Goal: Check status: Check status

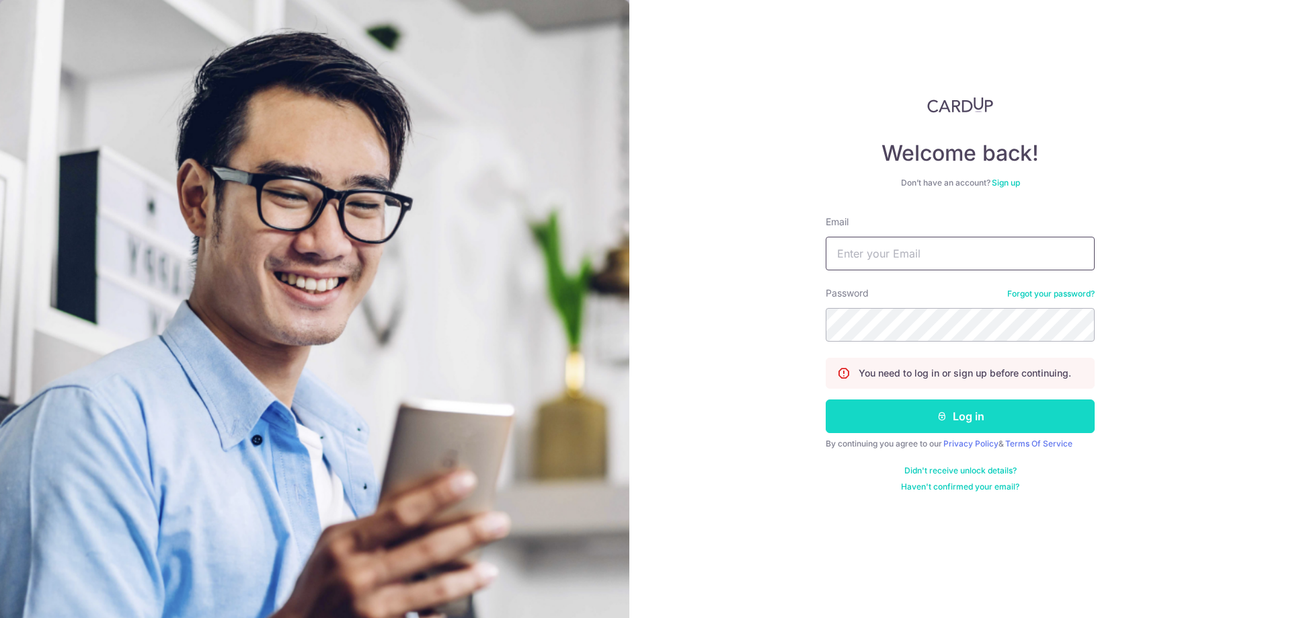
type input "randychow@averynarche.com"
click at [964, 418] on button "Log in" at bounding box center [960, 416] width 269 height 34
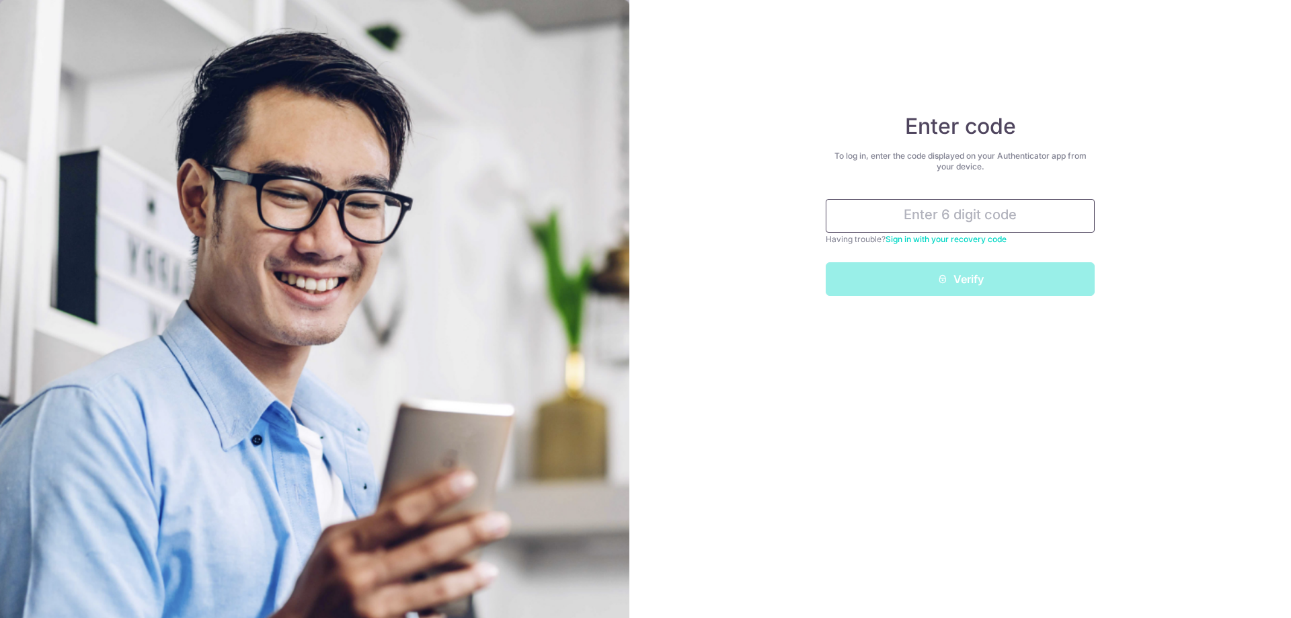
click at [959, 208] on input "text" at bounding box center [960, 216] width 269 height 34
type input "o"
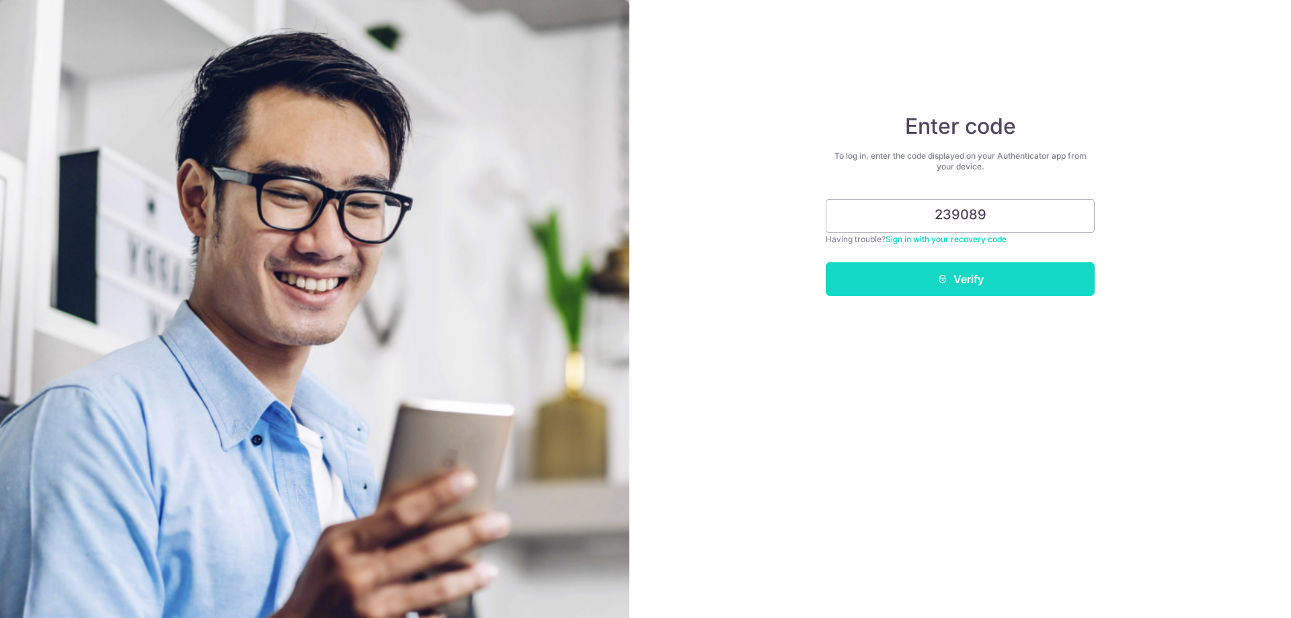
type input "239089"
click at [954, 273] on button "Verify" at bounding box center [960, 279] width 269 height 34
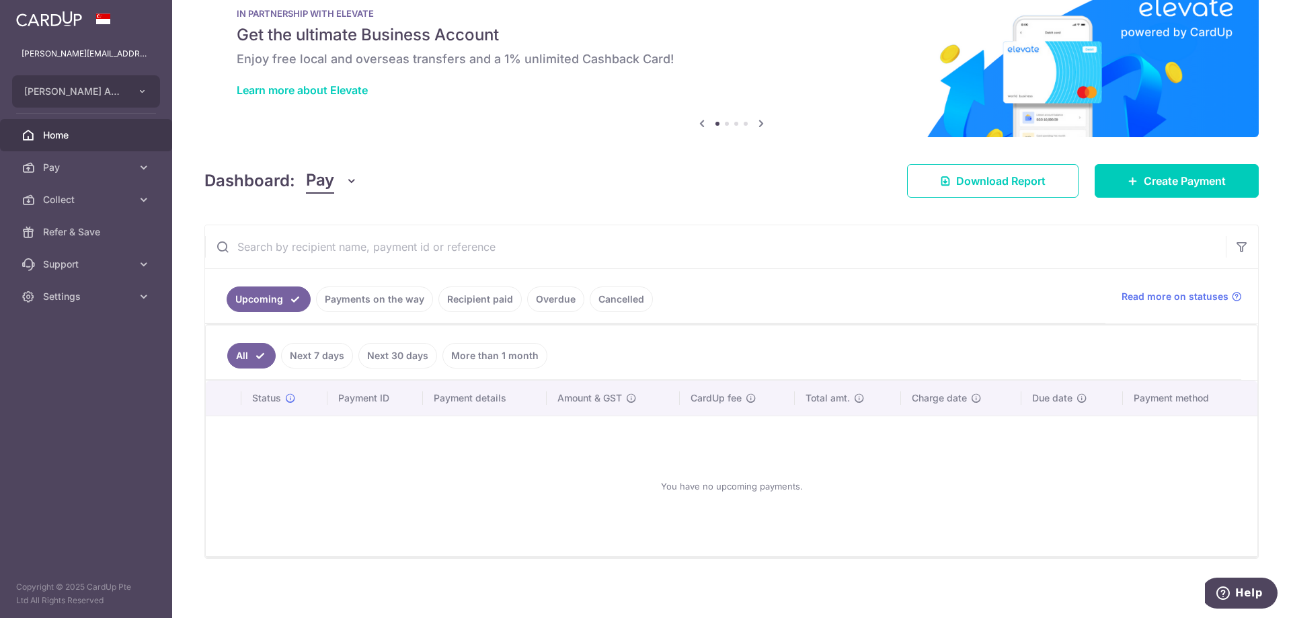
click at [370, 337] on ul "All Next 7 days Next 30 days More than 1 month" at bounding box center [724, 352] width 1036 height 54
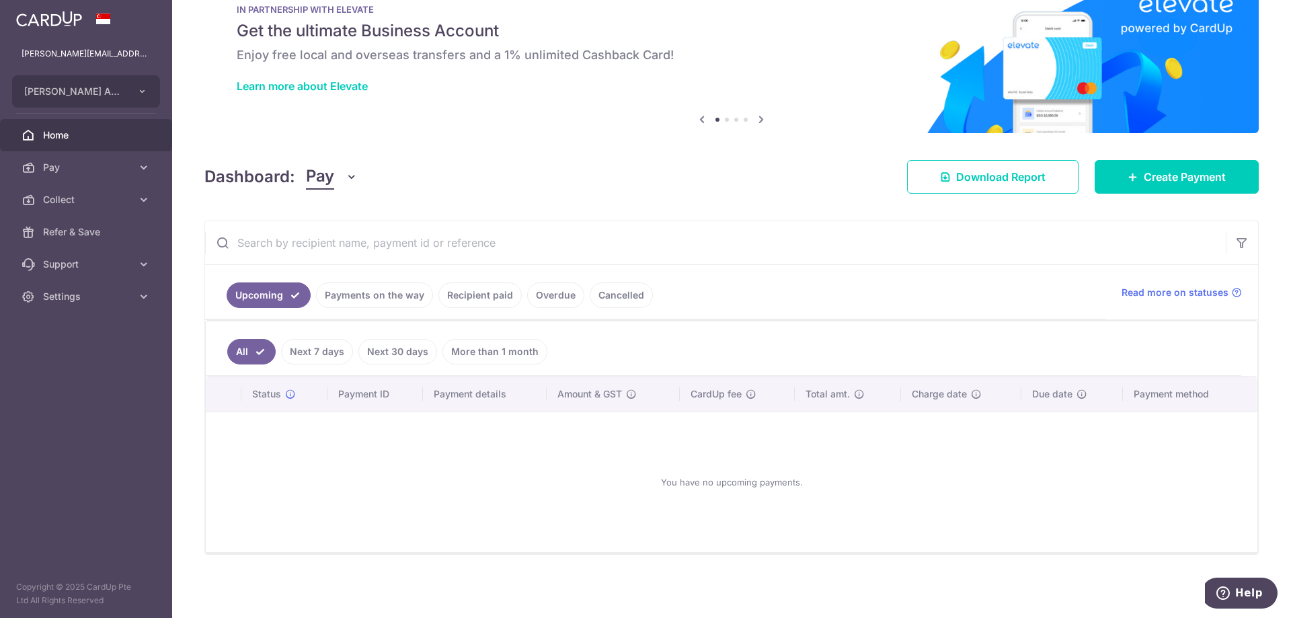
click at [371, 302] on link "Payments on the way" at bounding box center [374, 295] width 117 height 26
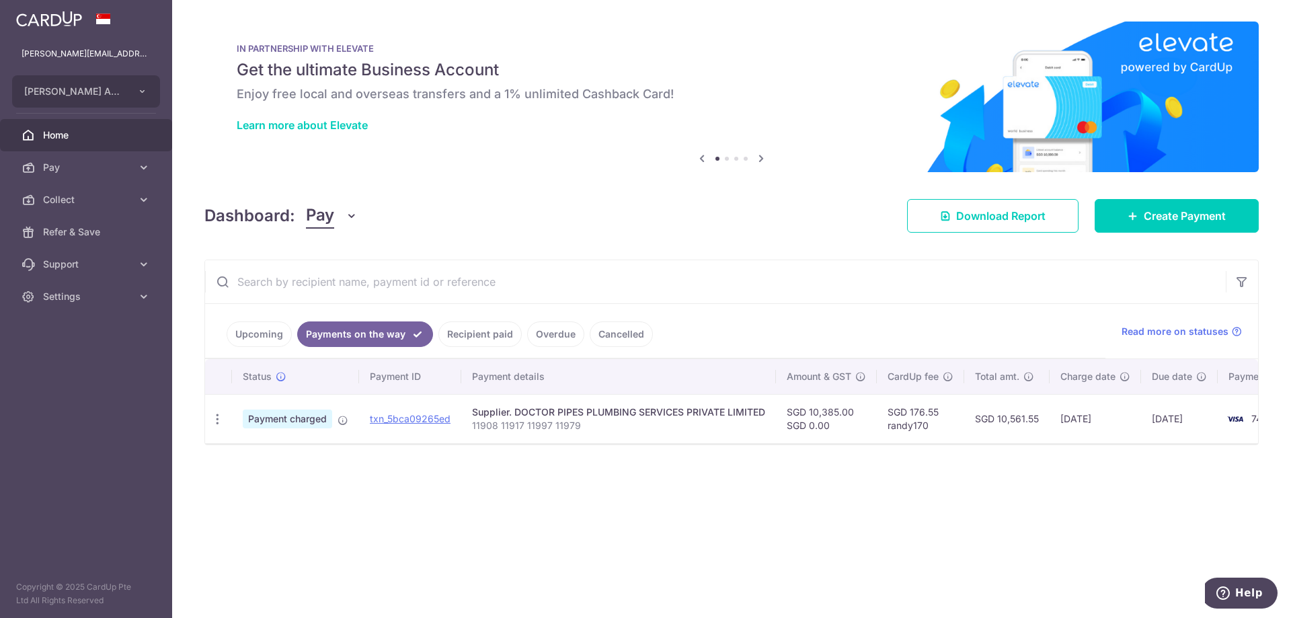
click at [471, 325] on link "Recipient paid" at bounding box center [479, 334] width 83 height 26
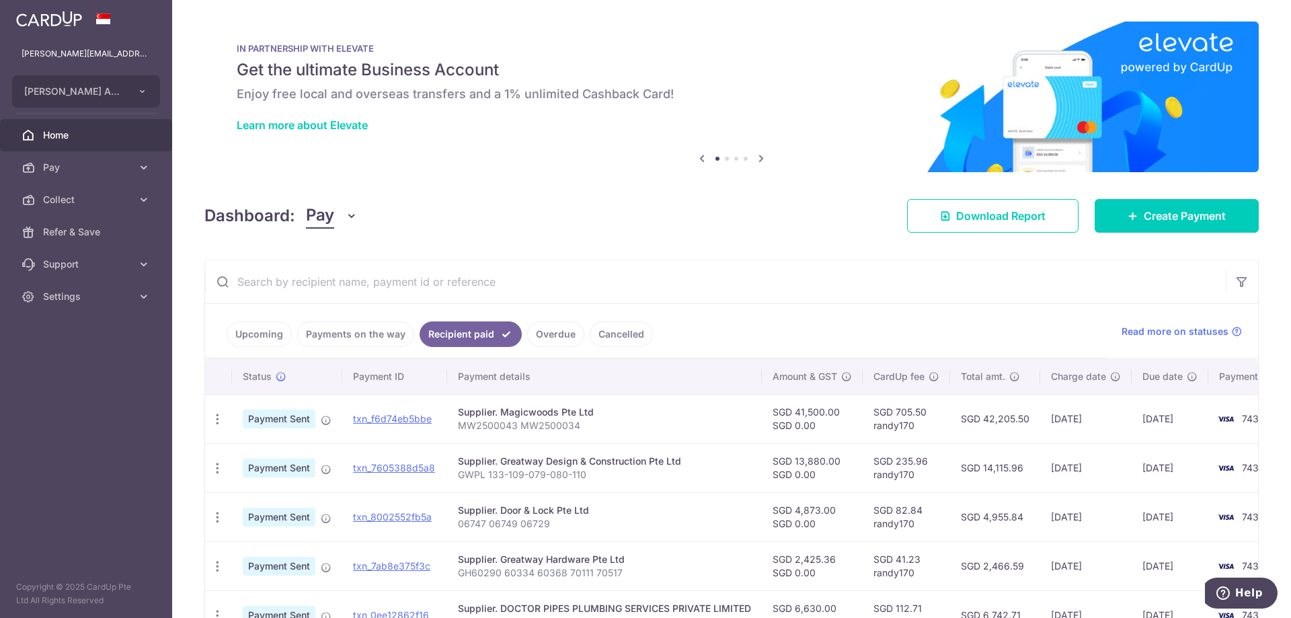
click at [370, 338] on link "Payments on the way" at bounding box center [355, 334] width 117 height 26
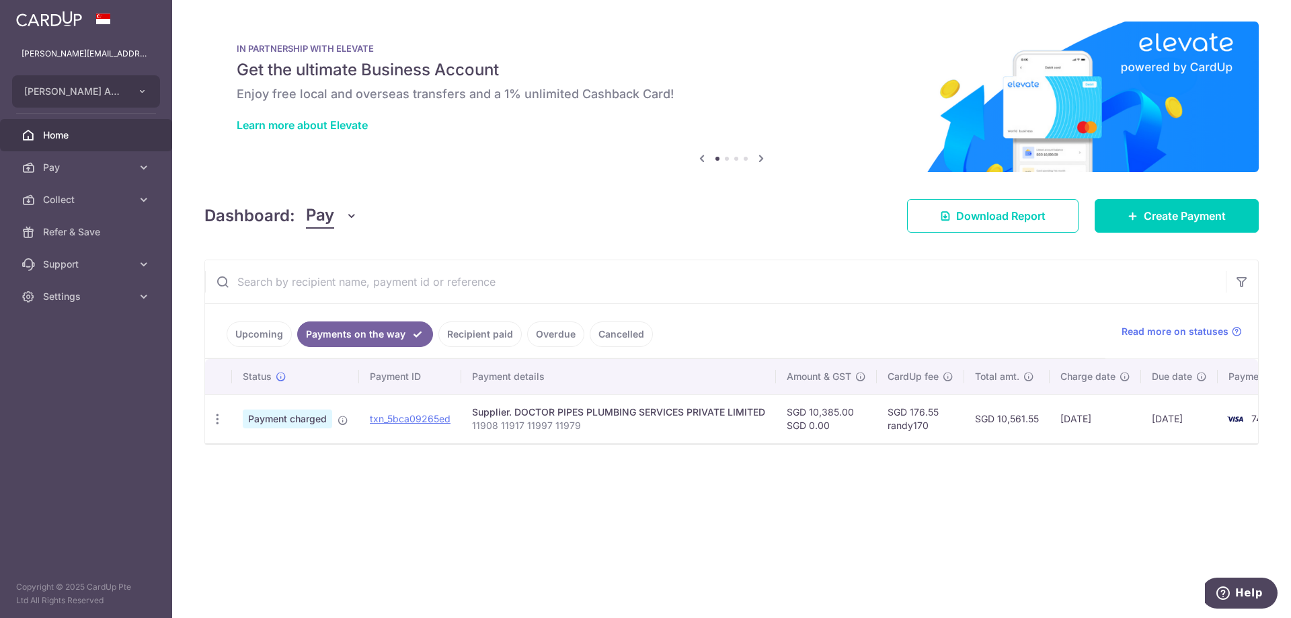
click at [545, 342] on link "Overdue" at bounding box center [555, 334] width 57 height 26
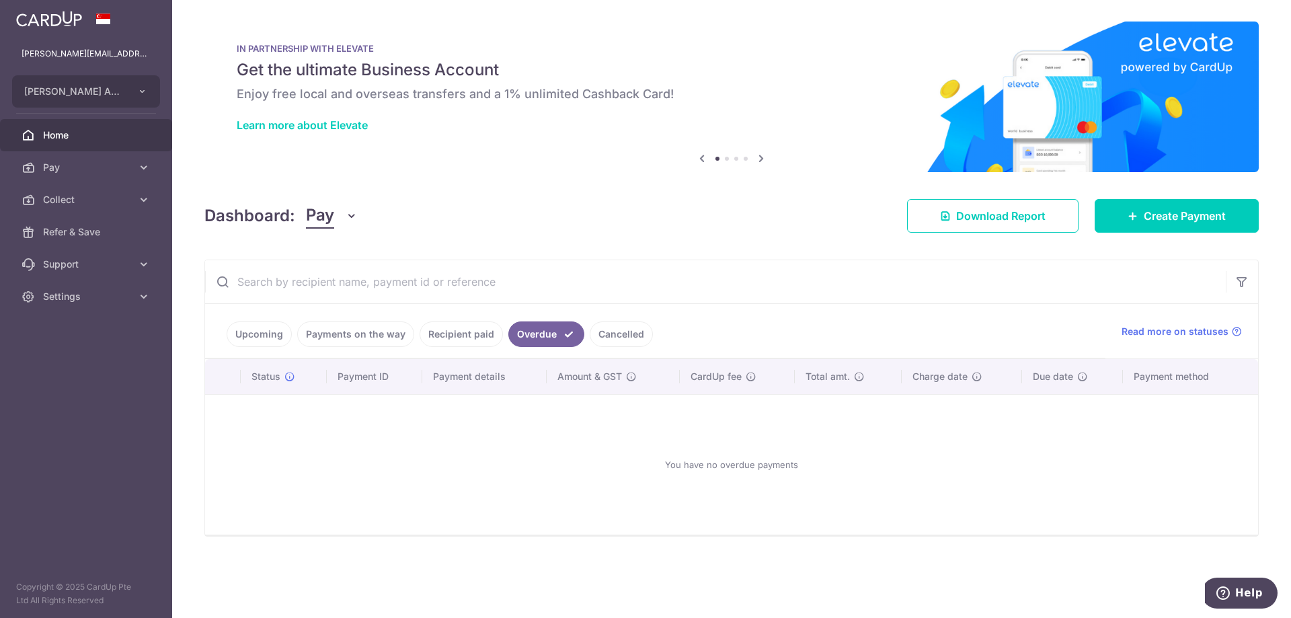
click at [274, 341] on link "Upcoming" at bounding box center [259, 334] width 65 height 26
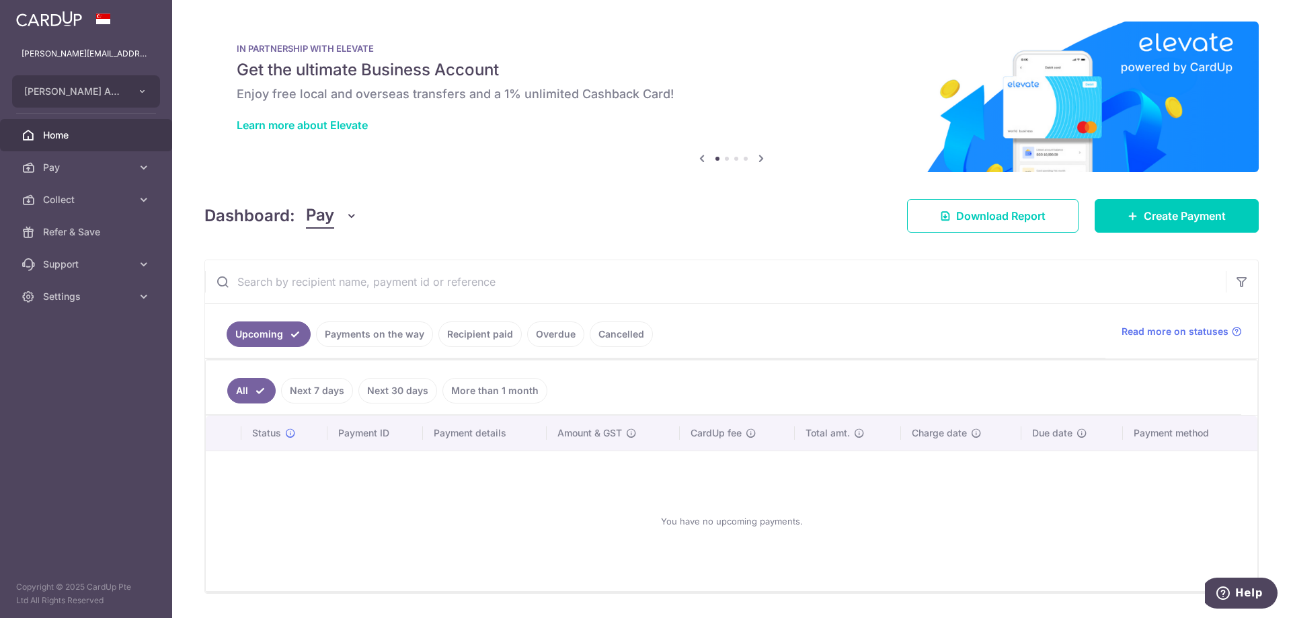
click at [350, 334] on link "Payments on the way" at bounding box center [374, 334] width 117 height 26
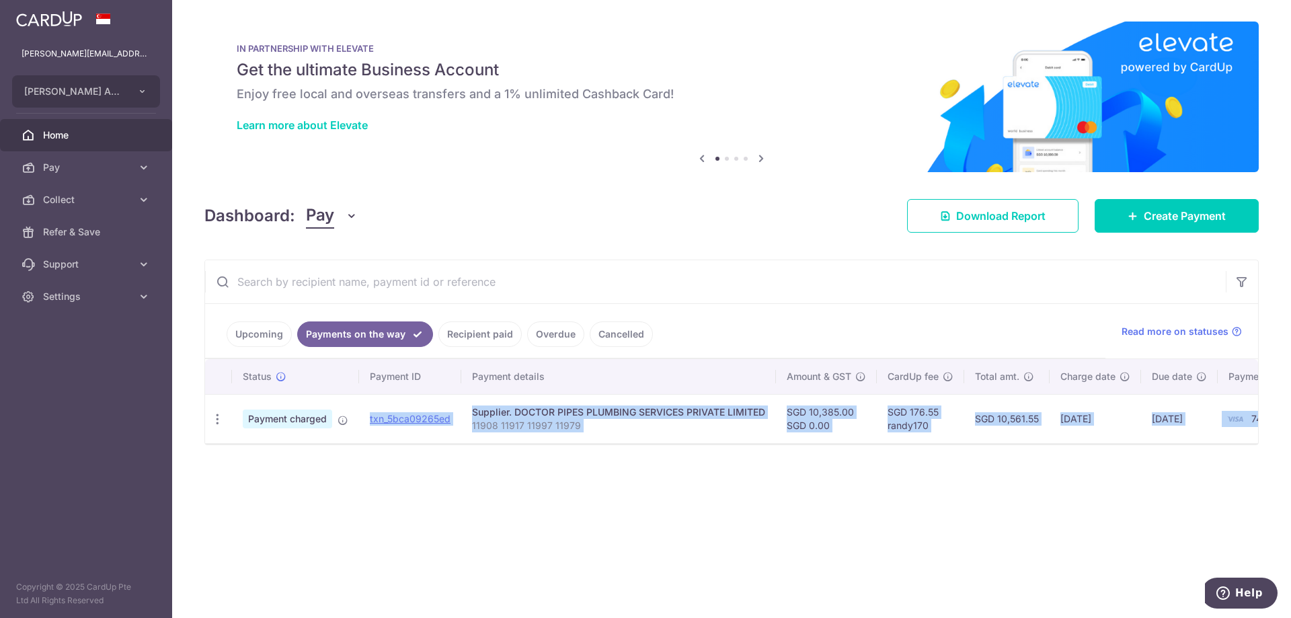
drag, startPoint x: 352, startPoint y: 442, endPoint x: 545, endPoint y: 456, distance: 194.1
click at [545, 456] on div "× Pause Schedule Pause all future payments in this series Pause just this one p…" at bounding box center [731, 309] width 1119 height 618
click at [558, 496] on div "× Pause Schedule Pause all future payments in this series Pause just this one p…" at bounding box center [731, 309] width 1119 height 618
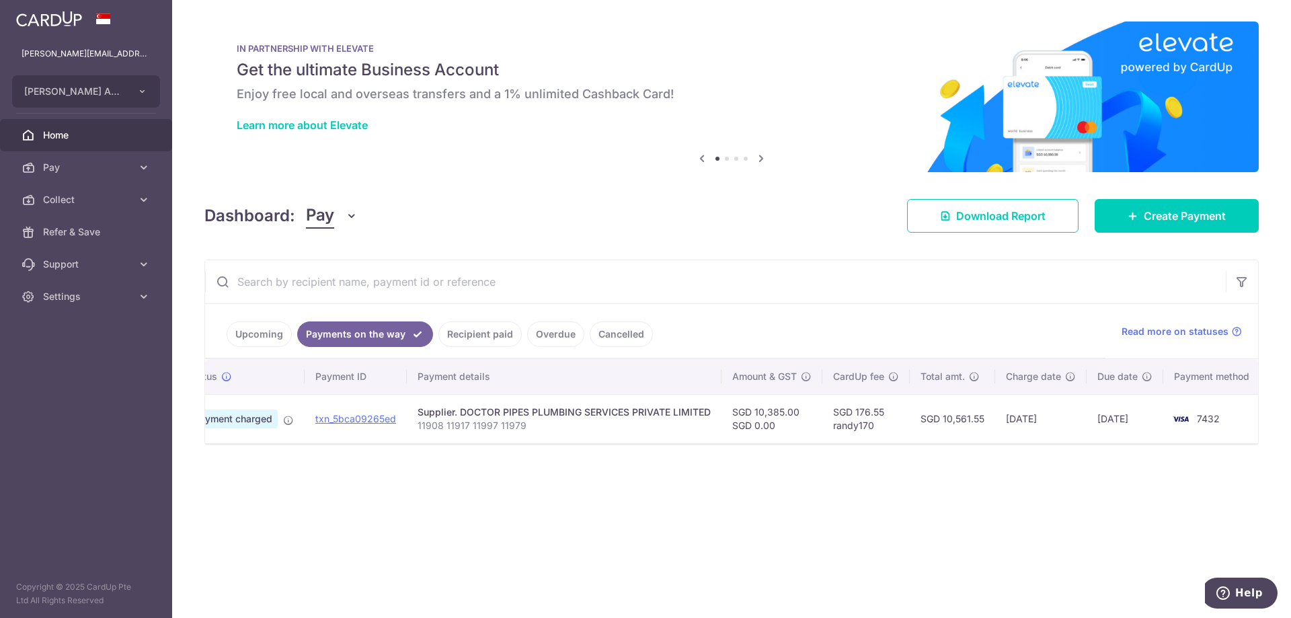
scroll to position [0, 57]
click at [671, 482] on div "× Pause Schedule Pause all future payments in this series Pause just this one p…" at bounding box center [731, 309] width 1119 height 618
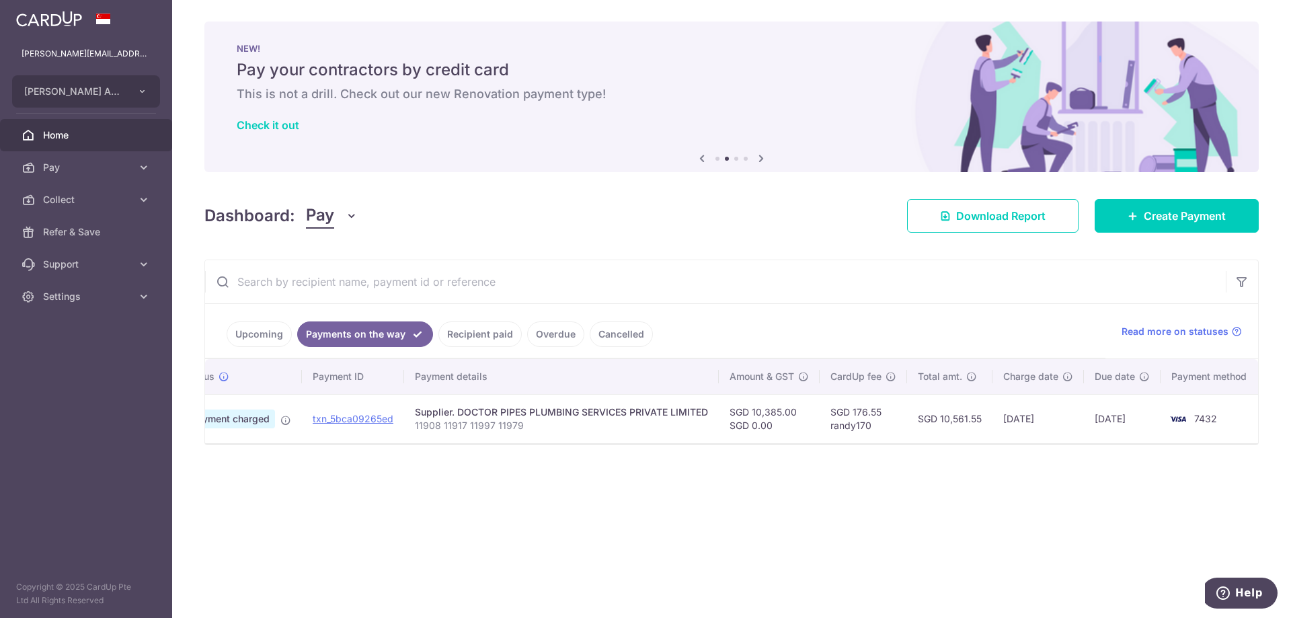
drag, startPoint x: 740, startPoint y: 235, endPoint x: 633, endPoint y: 227, distance: 107.9
click at [633, 227] on div "Dashboard: Pay Pay Collect Download Report Download Report Create Payment" at bounding box center [731, 213] width 1054 height 39
drag, startPoint x: 633, startPoint y: 227, endPoint x: 537, endPoint y: 219, distance: 95.8
click at [537, 219] on div "Dashboard: Pay Pay Collect Download Report Download Report Create Payment" at bounding box center [731, 213] width 1054 height 39
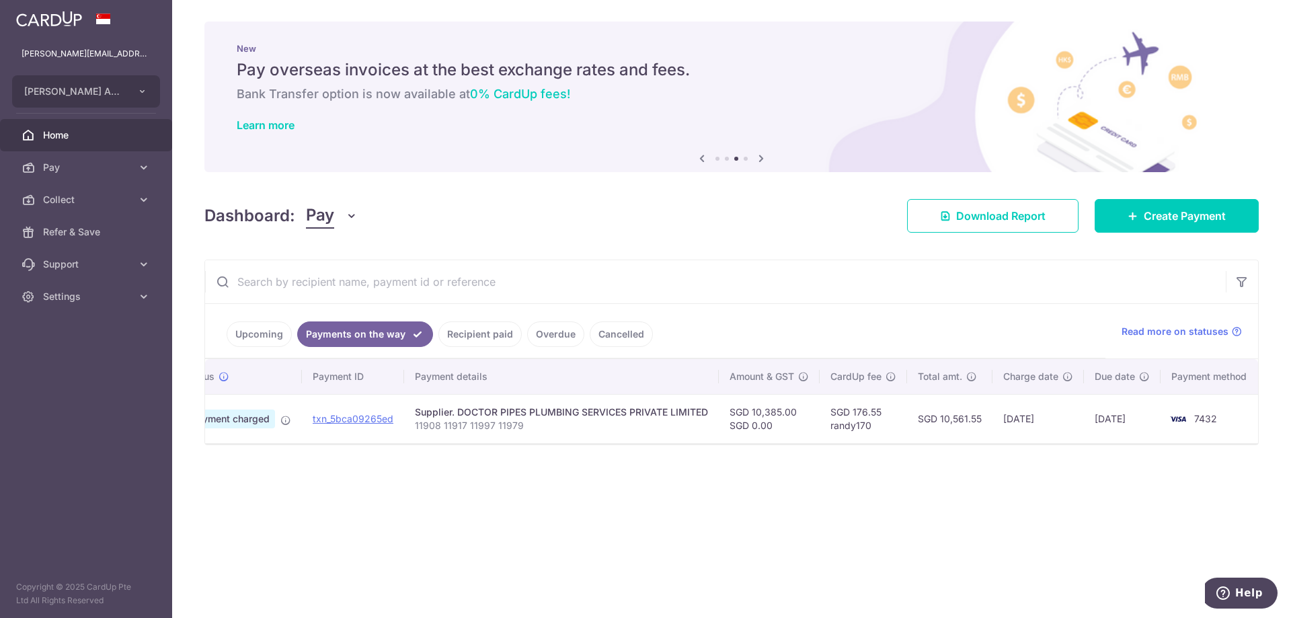
drag, startPoint x: 537, startPoint y: 219, endPoint x: 487, endPoint y: 217, distance: 50.5
click at [487, 217] on div "Dashboard: Pay Pay Collect Download Report Download Report Create Payment" at bounding box center [731, 213] width 1054 height 39
click at [89, 128] on span "Home" at bounding box center [87, 134] width 89 height 13
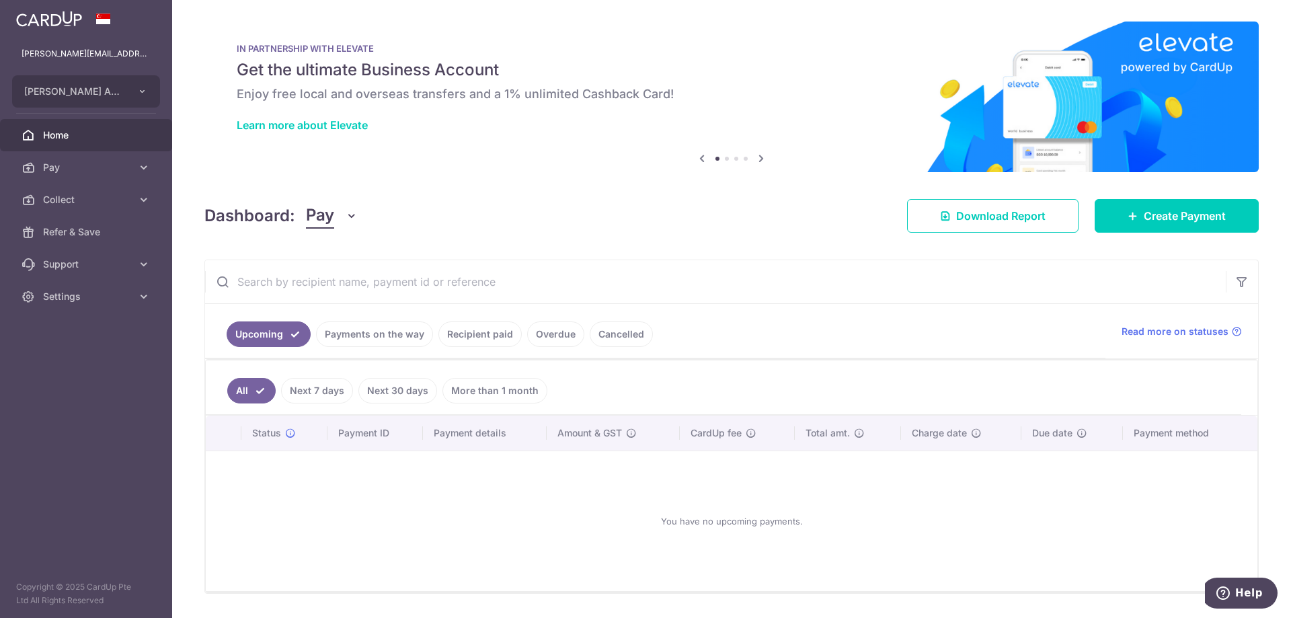
drag, startPoint x: 526, startPoint y: 173, endPoint x: 479, endPoint y: 175, distance: 47.1
click at [479, 175] on div "× Pause Schedule Pause all future payments in this series Pause just this one p…" at bounding box center [731, 309] width 1119 height 618
drag, startPoint x: 769, startPoint y: 199, endPoint x: 735, endPoint y: 197, distance: 34.4
click at [702, 200] on div "Dashboard: Pay Pay Collect Download Report Download Report Create Payment" at bounding box center [731, 213] width 1054 height 39
drag, startPoint x: 1054, startPoint y: 263, endPoint x: 975, endPoint y: 250, distance: 80.4
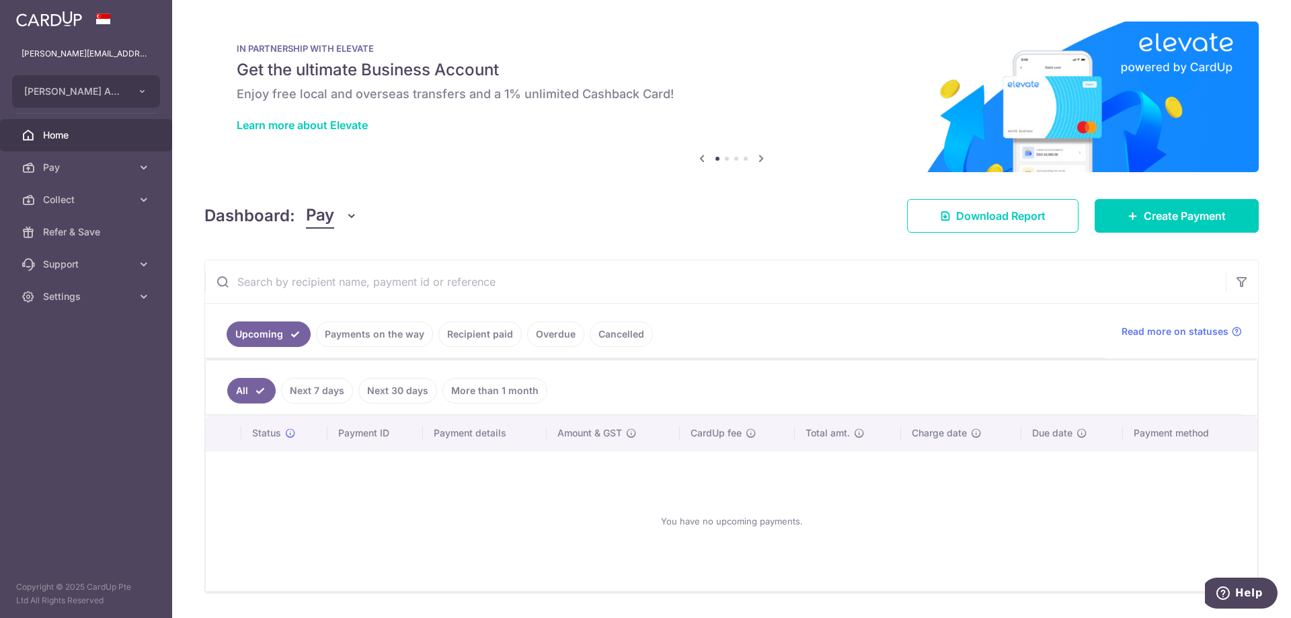
click at [976, 250] on div "× Pause Schedule Pause all future payments in this series Pause just this one p…" at bounding box center [731, 309] width 1119 height 618
click at [934, 239] on div "× Pause Schedule Pause all future payments in this series Pause just this one p…" at bounding box center [731, 309] width 1119 height 618
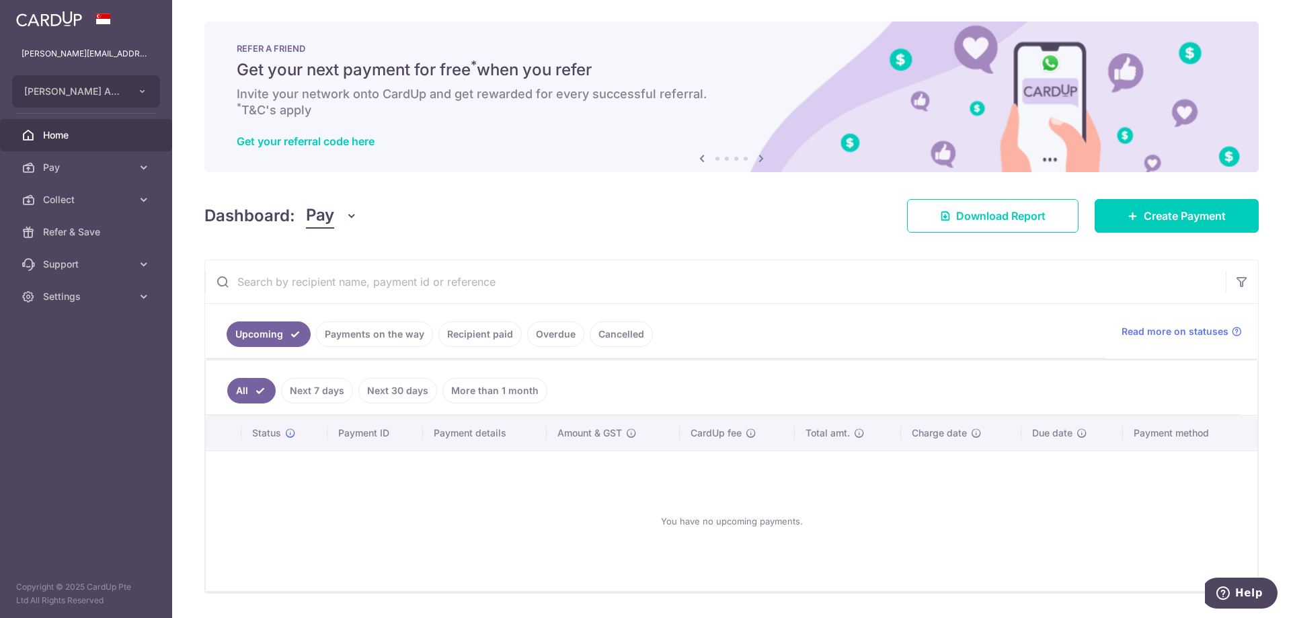
click at [373, 340] on link "Payments on the way" at bounding box center [374, 334] width 117 height 26
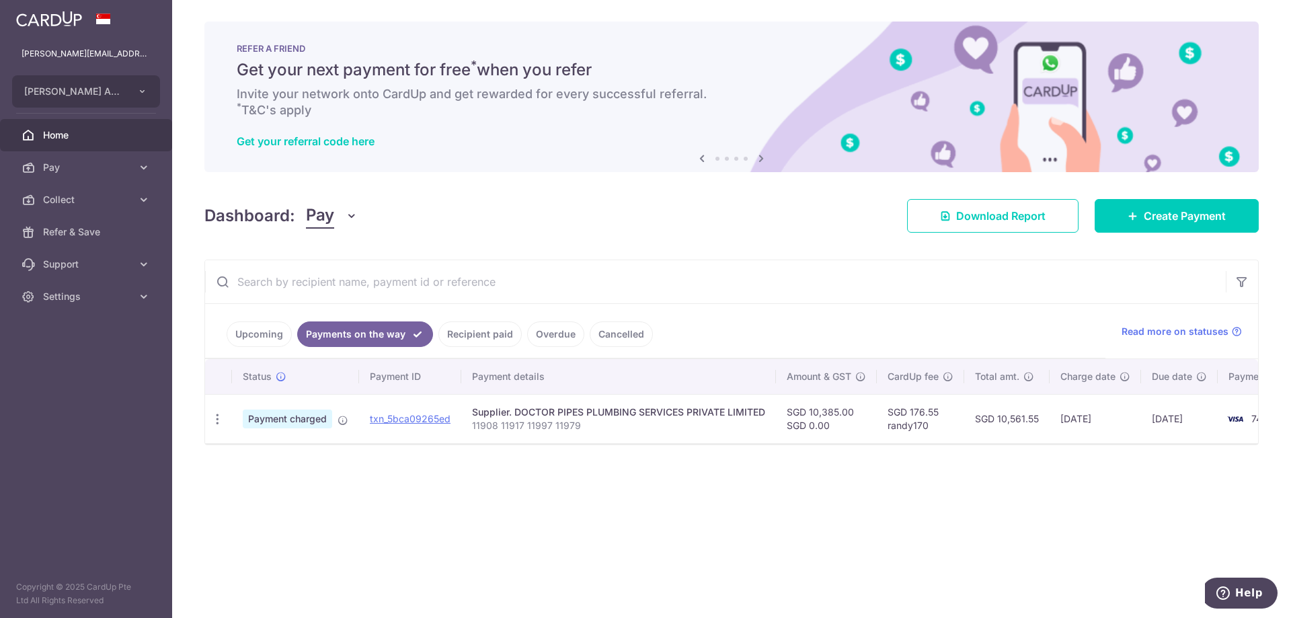
drag, startPoint x: 857, startPoint y: 282, endPoint x: 732, endPoint y: 274, distance: 125.4
click at [732, 274] on input "text" at bounding box center [715, 281] width 1021 height 43
drag, startPoint x: 874, startPoint y: 526, endPoint x: 881, endPoint y: 524, distance: 7.7
click at [874, 526] on div "× Pause Schedule Pause all future payments in this series Pause just this one p…" at bounding box center [731, 309] width 1119 height 618
click at [962, 473] on div "× Pause Schedule Pause all future payments in this series Pause just this one p…" at bounding box center [731, 309] width 1119 height 618
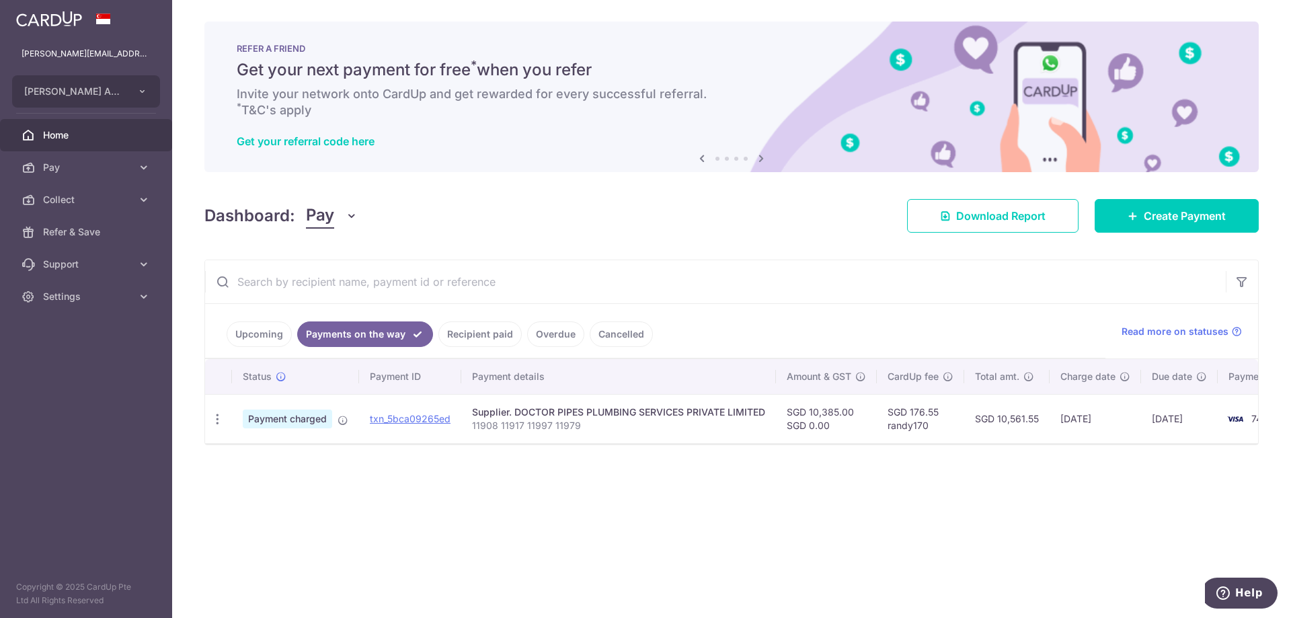
drag, startPoint x: 962, startPoint y: 473, endPoint x: 808, endPoint y: 479, distance: 154.1
click at [808, 479] on div "× Pause Schedule Pause all future payments in this series Pause just this one p…" at bounding box center [731, 309] width 1119 height 618
drag, startPoint x: 783, startPoint y: 271, endPoint x: 715, endPoint y: 262, distance: 69.2
click at [715, 262] on input "text" at bounding box center [715, 281] width 1021 height 43
drag, startPoint x: 681, startPoint y: 235, endPoint x: 613, endPoint y: 227, distance: 67.8
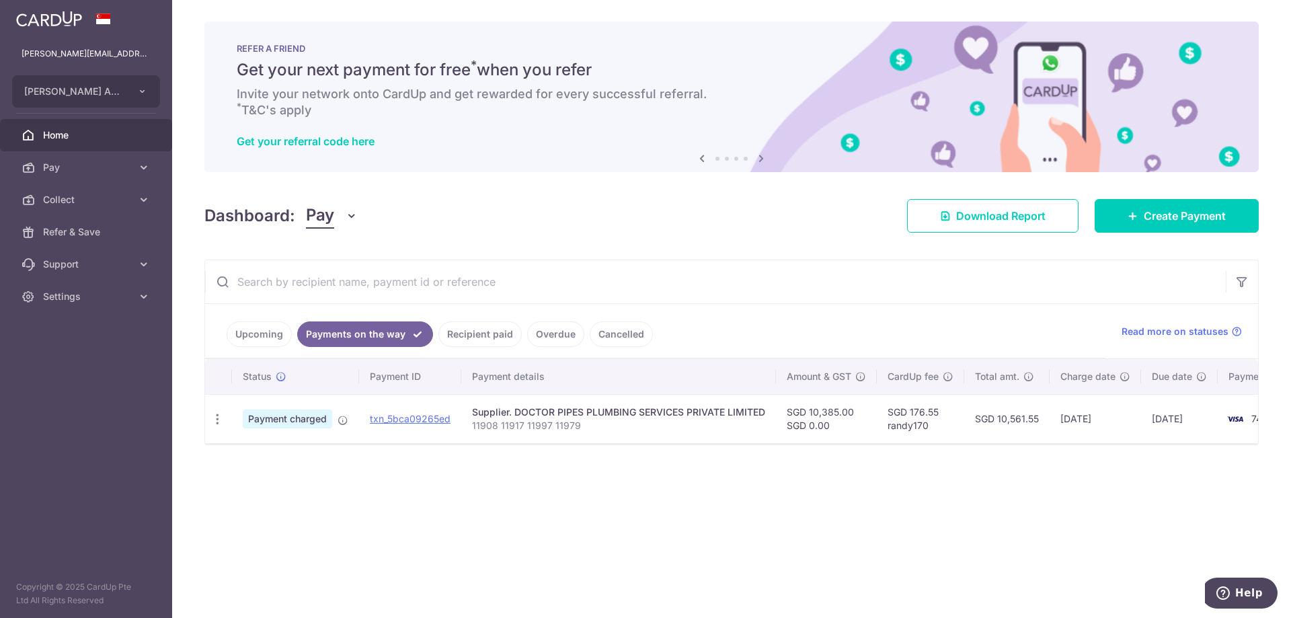
click at [613, 227] on div "Dashboard: Pay Pay Collect Download Report Download Report Create Payment" at bounding box center [731, 213] width 1054 height 39
drag, startPoint x: 599, startPoint y: 232, endPoint x: 534, endPoint y: 223, distance: 65.8
click at [534, 223] on div "Dashboard: Pay Pay Collect Download Report Download Report Create Payment" at bounding box center [731, 213] width 1054 height 39
drag, startPoint x: 534, startPoint y: 223, endPoint x: 498, endPoint y: 222, distance: 35.7
click at [498, 222] on div "Dashboard: Pay Pay Collect Download Report Download Report Create Payment" at bounding box center [731, 213] width 1054 height 39
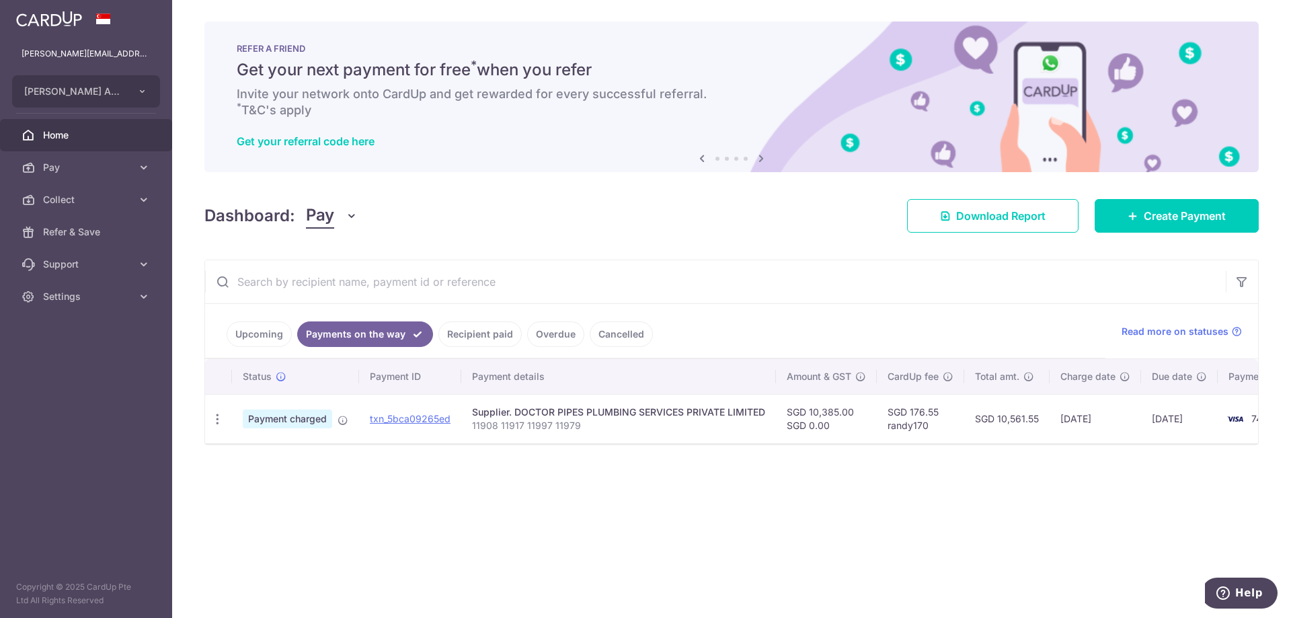
drag, startPoint x: 509, startPoint y: 220, endPoint x: 492, endPoint y: 221, distance: 16.9
click at [492, 221] on div "Dashboard: Pay Pay Collect Download Report Download Report Create Payment" at bounding box center [731, 213] width 1054 height 39
drag, startPoint x: 492, startPoint y: 221, endPoint x: 451, endPoint y: 220, distance: 41.7
click at [451, 220] on div "Dashboard: Pay Pay Collect Download Report Download Report Create Payment" at bounding box center [731, 213] width 1054 height 39
drag, startPoint x: 506, startPoint y: 214, endPoint x: 489, endPoint y: 214, distance: 17.5
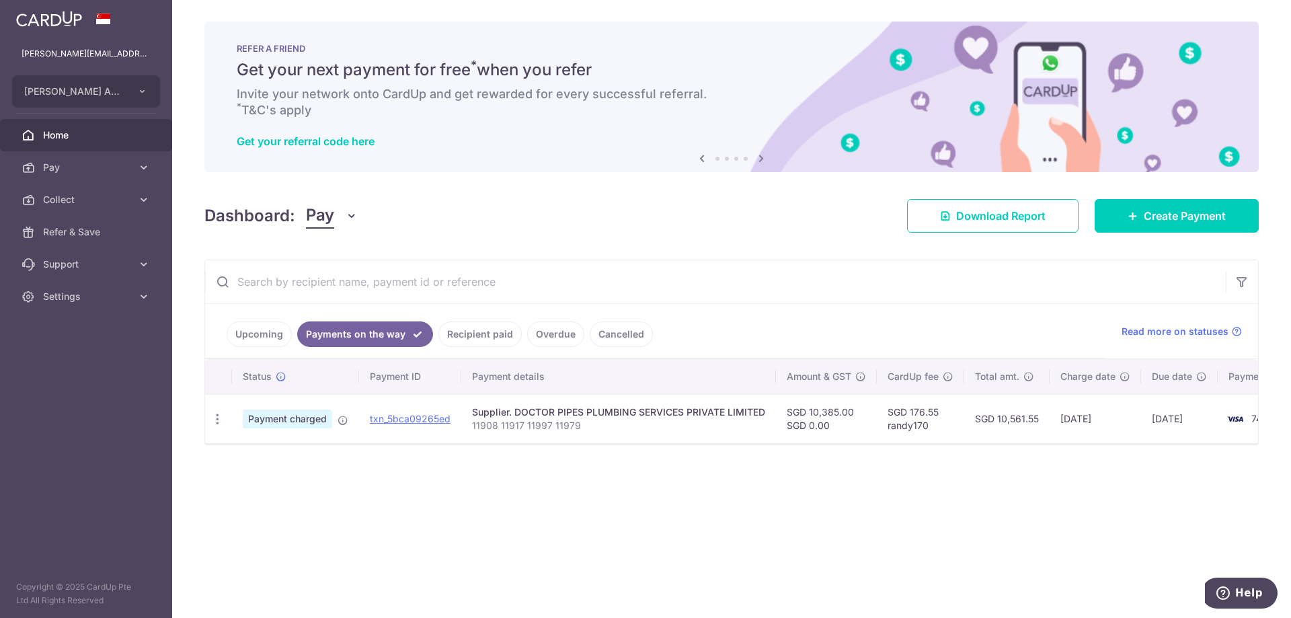
click at [489, 214] on div "Dashboard: Pay Pay Collect Download Report Download Report Create Payment" at bounding box center [731, 213] width 1054 height 39
drag, startPoint x: 489, startPoint y: 214, endPoint x: 459, endPoint y: 213, distance: 29.6
click at [459, 213] on div "Dashboard: Pay Pay Collect Download Report Download Report Create Payment" at bounding box center [731, 213] width 1054 height 39
drag, startPoint x: 459, startPoint y: 213, endPoint x: 443, endPoint y: 210, distance: 16.4
click at [443, 210] on div "Dashboard: Pay Pay Collect Download Report Download Report Create Payment" at bounding box center [731, 213] width 1054 height 39
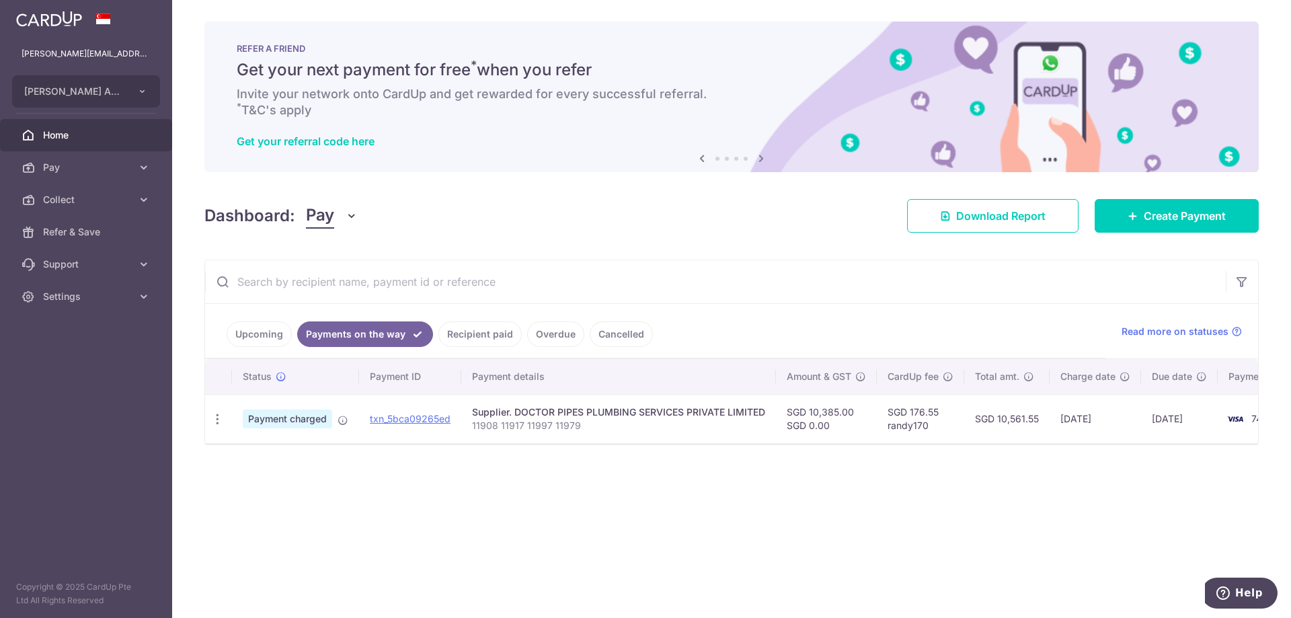
drag, startPoint x: 798, startPoint y: 278, endPoint x: 720, endPoint y: 276, distance: 78.0
click at [720, 276] on input "text" at bounding box center [715, 281] width 1021 height 43
drag, startPoint x: 720, startPoint y: 276, endPoint x: 629, endPoint y: 272, distance: 90.9
click at [629, 272] on input "text" at bounding box center [715, 281] width 1021 height 43
click at [649, 239] on div "× Pause Schedule Pause all future payments in this series Pause just this one p…" at bounding box center [731, 309] width 1119 height 618
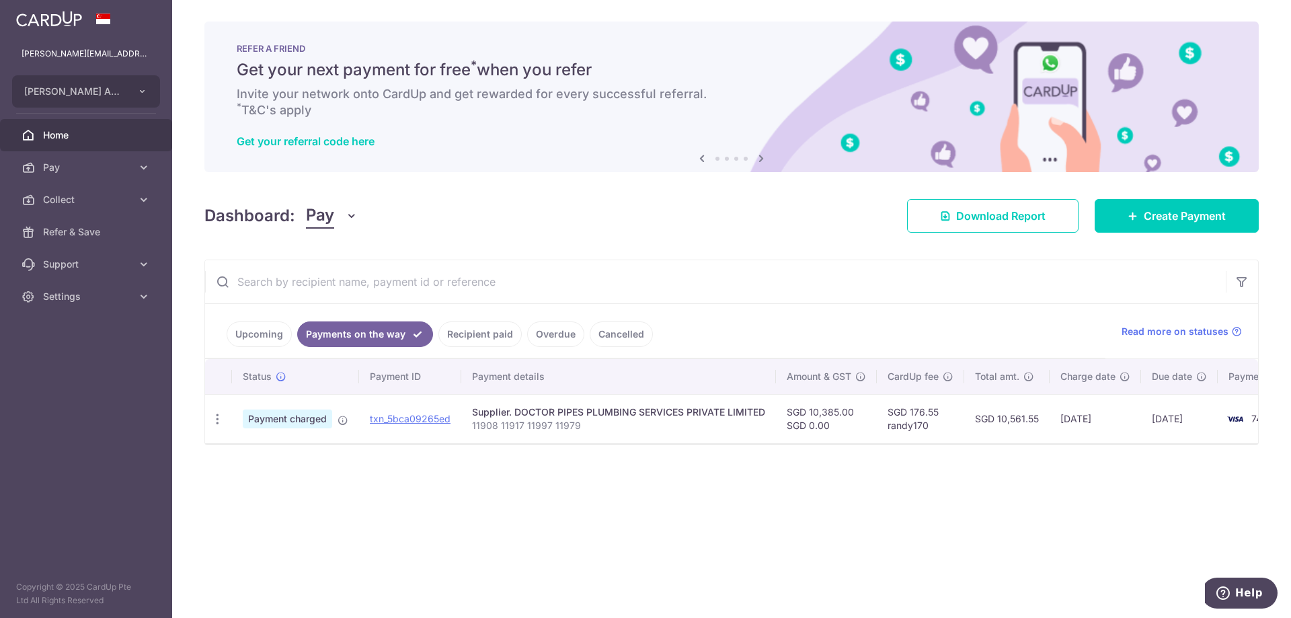
drag, startPoint x: 1002, startPoint y: 442, endPoint x: 1030, endPoint y: 443, distance: 27.6
click at [1030, 443] on div "Status Payment ID Payment details Amount & GST CardUp fee Total amt. Charge dat…" at bounding box center [731, 401] width 1053 height 84
click at [1026, 441] on td "SGD 10,561.55" at bounding box center [1006, 418] width 85 height 49
click at [617, 235] on div "× Pause Schedule Pause all future payments in this series Pause just this one p…" at bounding box center [731, 309] width 1119 height 618
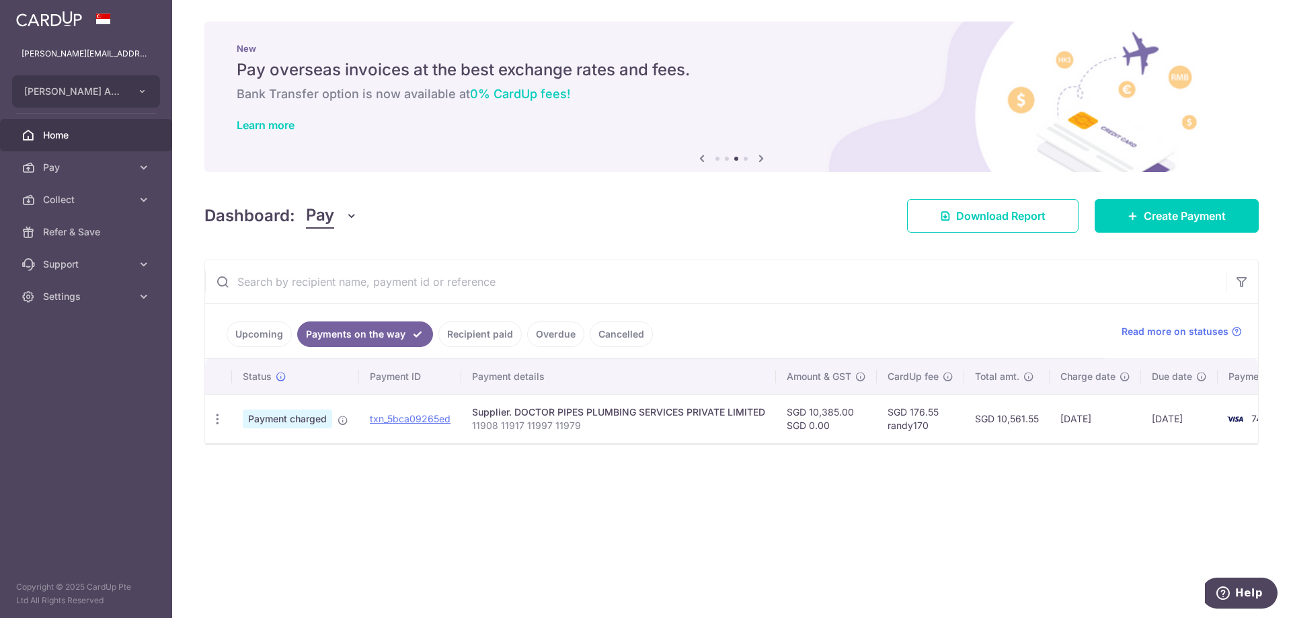
click at [736, 227] on div "Dashboard: Pay Pay Collect Download Report Download Report Create Payment" at bounding box center [731, 213] width 1054 height 39
drag, startPoint x: 736, startPoint y: 227, endPoint x: 631, endPoint y: 219, distance: 105.9
click at [630, 219] on div "Dashboard: Pay Pay Collect Download Report Download Report Create Payment" at bounding box center [731, 213] width 1054 height 39
drag, startPoint x: 630, startPoint y: 219, endPoint x: 571, endPoint y: 215, distance: 59.3
click at [571, 215] on div "Dashboard: Pay Pay Collect Download Report Download Report Create Payment" at bounding box center [731, 213] width 1054 height 39
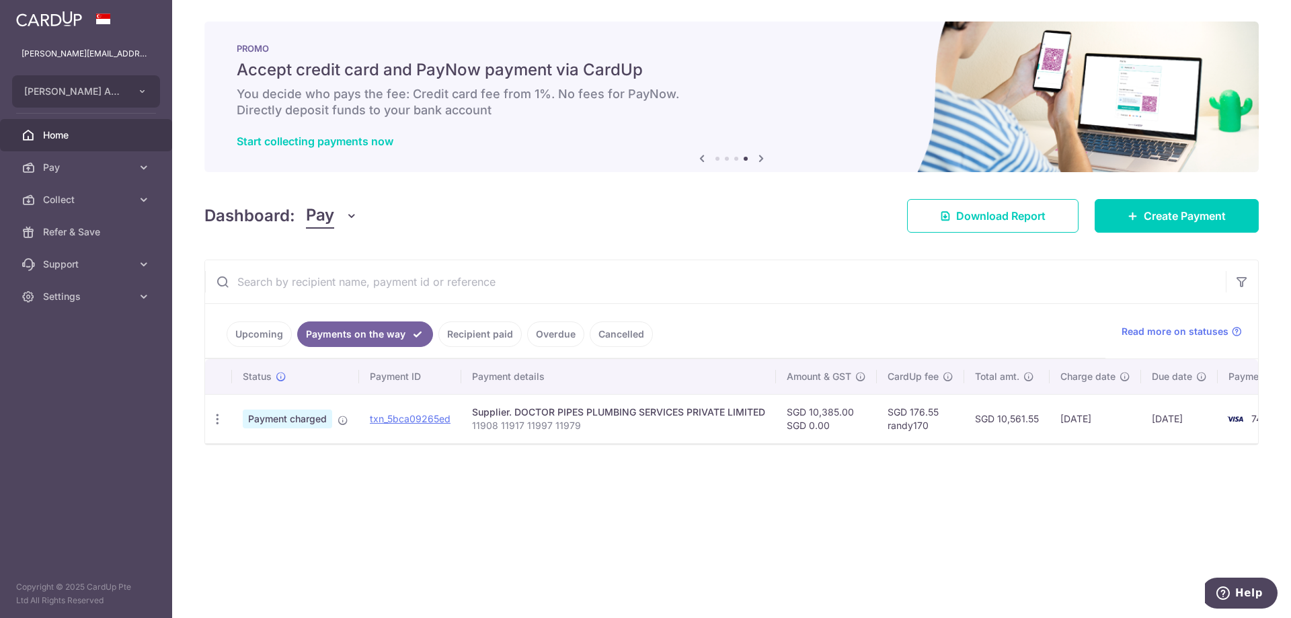
drag, startPoint x: 787, startPoint y: 233, endPoint x: 693, endPoint y: 223, distance: 95.3
click at [693, 223] on div "Dashboard: Pay Pay Collect Download Report Download Report Create Payment" at bounding box center [731, 213] width 1054 height 39
drag, startPoint x: 693, startPoint y: 223, endPoint x: 638, endPoint y: 219, distance: 54.6
click at [638, 219] on div "Dashboard: Pay Pay Collect Download Report Download Report Create Payment" at bounding box center [731, 213] width 1054 height 39
drag, startPoint x: 637, startPoint y: 219, endPoint x: 576, endPoint y: 215, distance: 60.7
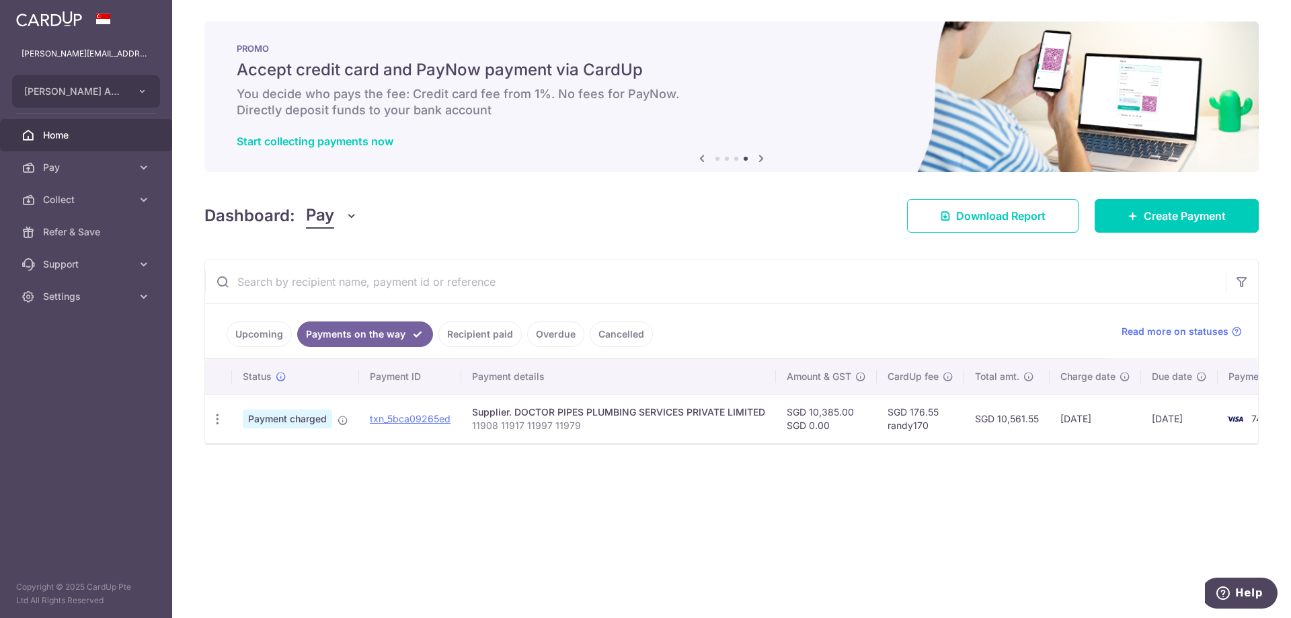
click at [576, 215] on div "Dashboard: Pay Pay Collect Download Report Download Report Create Payment" at bounding box center [731, 213] width 1054 height 39
drag, startPoint x: 574, startPoint y: 215, endPoint x: 532, endPoint y: 210, distance: 42.6
click at [532, 210] on div "Dashboard: Pay Pay Collect Download Report Download Report Create Payment" at bounding box center [731, 213] width 1054 height 39
drag, startPoint x: 532, startPoint y: 210, endPoint x: 479, endPoint y: 207, distance: 53.2
click at [479, 207] on div "Dashboard: Pay Pay Collect Download Report Download Report Create Payment" at bounding box center [731, 213] width 1054 height 39
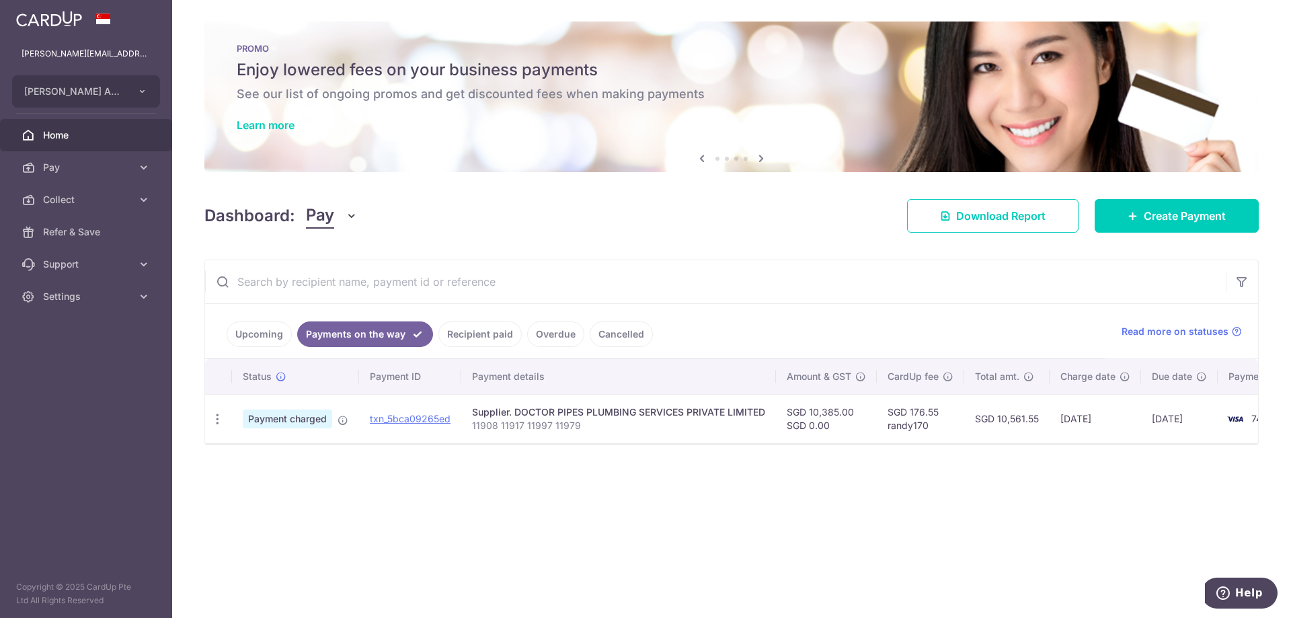
drag, startPoint x: 887, startPoint y: 243, endPoint x: 787, endPoint y: 232, distance: 100.8
click at [787, 232] on div "Dashboard: Pay Pay Collect Download Report Download Report Create Payment" at bounding box center [731, 213] width 1054 height 39
drag, startPoint x: 782, startPoint y: 231, endPoint x: 703, endPoint y: 223, distance: 79.8
click at [703, 223] on div "Dashboard: Pay Pay Collect Download Report Download Report Create Payment" at bounding box center [731, 213] width 1054 height 39
drag, startPoint x: 703, startPoint y: 223, endPoint x: 647, endPoint y: 221, distance: 55.9
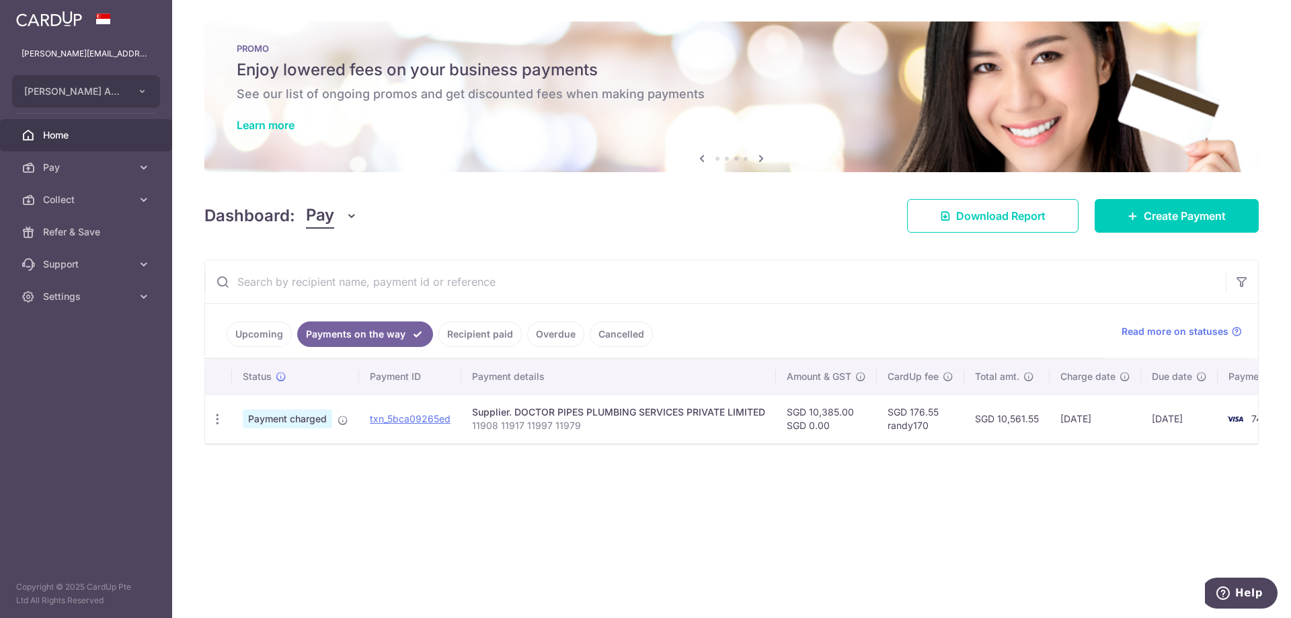
click at [647, 221] on div "Dashboard: Pay Pay Collect Download Report Download Report Create Payment" at bounding box center [731, 213] width 1054 height 39
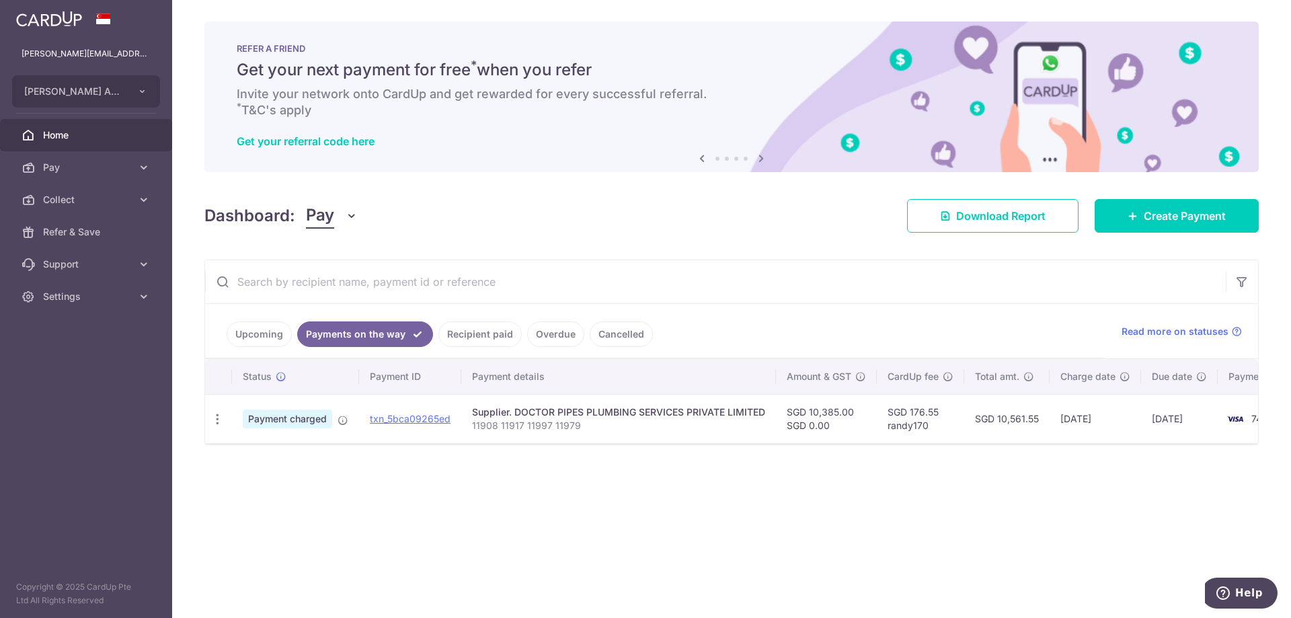
drag, startPoint x: 642, startPoint y: 221, endPoint x: 610, endPoint y: 221, distance: 32.3
click at [610, 221] on div "Dashboard: Pay Pay Collect Download Report Download Report Create Payment" at bounding box center [731, 213] width 1054 height 39
